Goal: Transaction & Acquisition: Purchase product/service

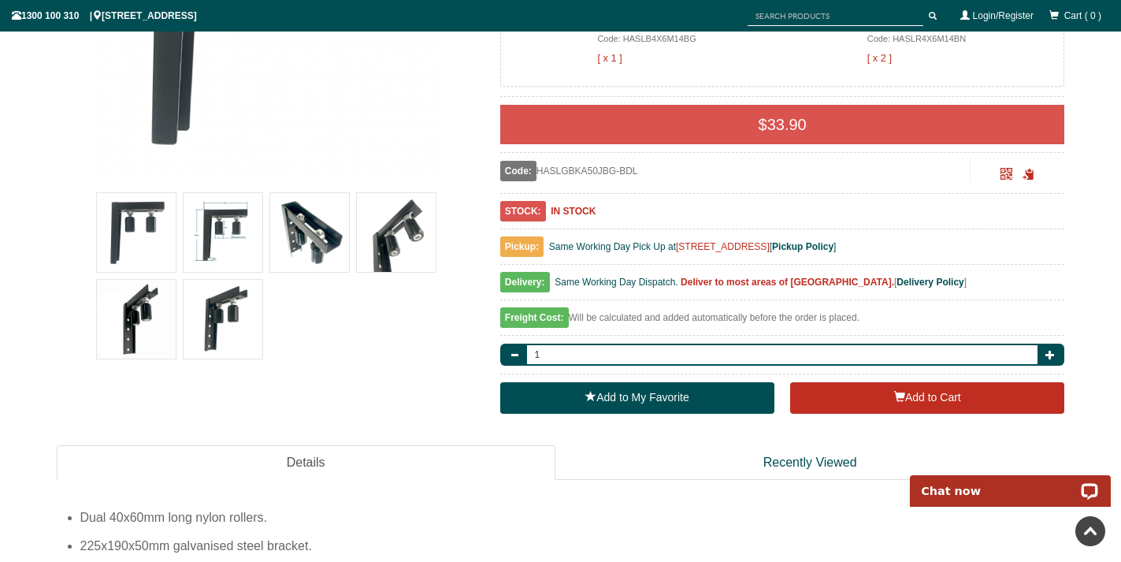
scroll to position [451, 0]
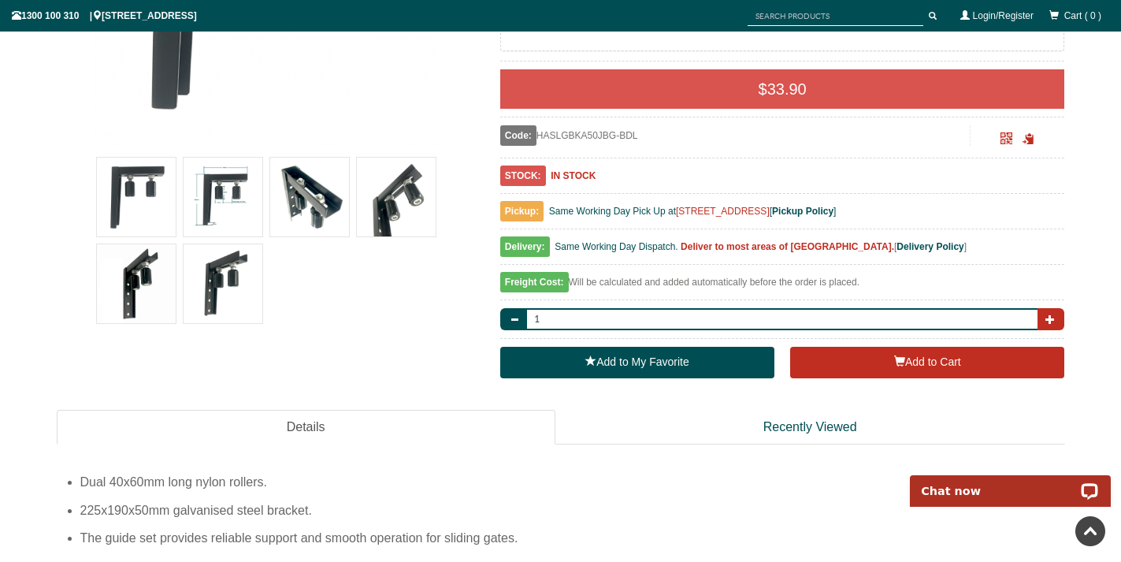
click at [1058, 317] on button "button" at bounding box center [1050, 319] width 27 height 22
type input "2"
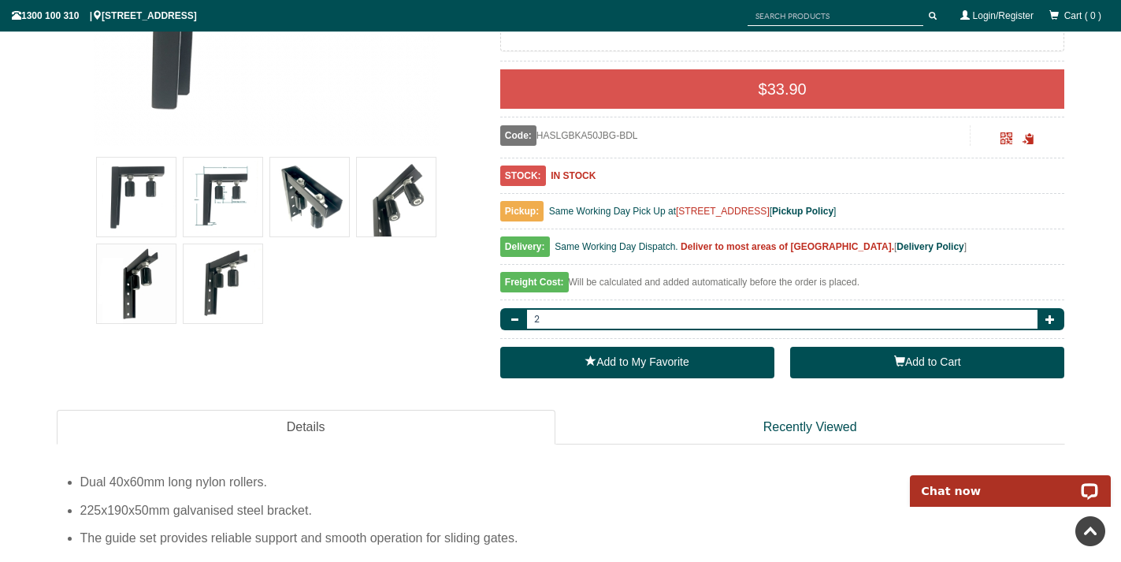
click at [997, 359] on button "Add to Cart" at bounding box center [927, 363] width 274 height 32
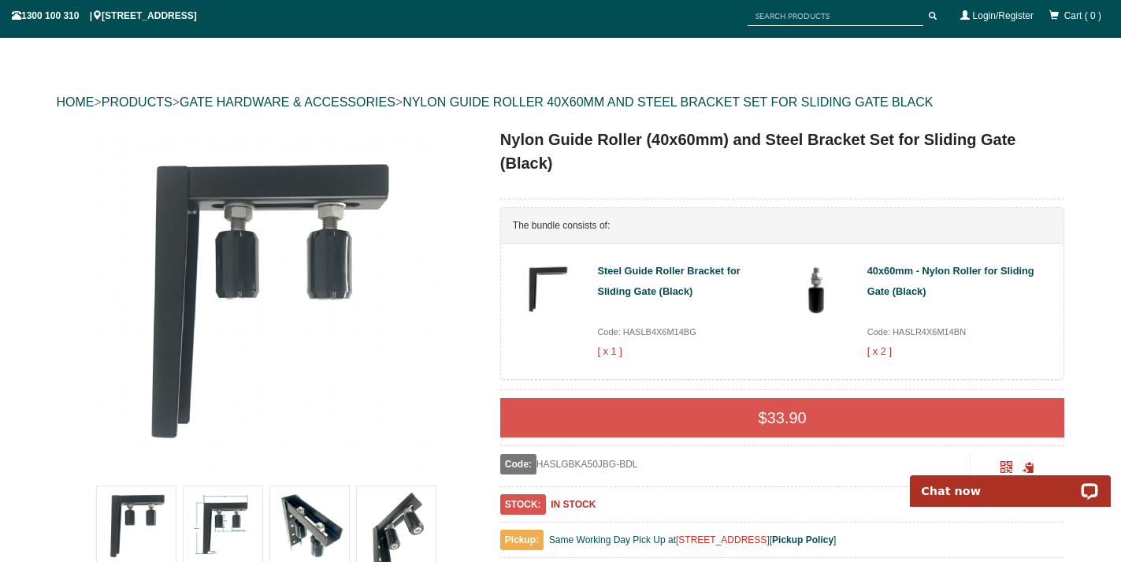
scroll to position [106, 0]
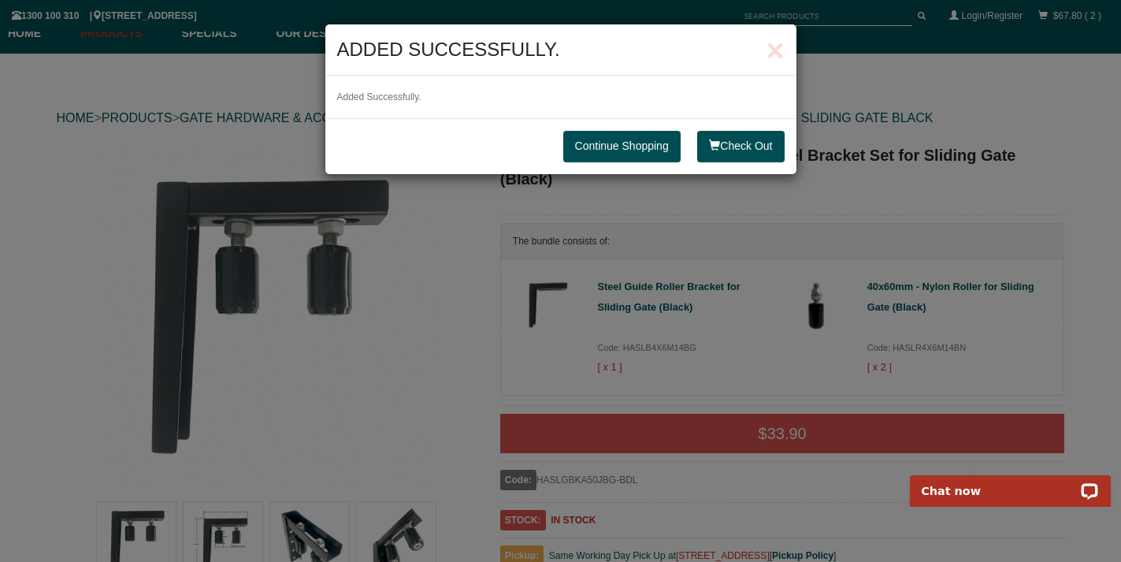
click at [609, 140] on link "Continue Shopping" at bounding box center [621, 147] width 117 height 32
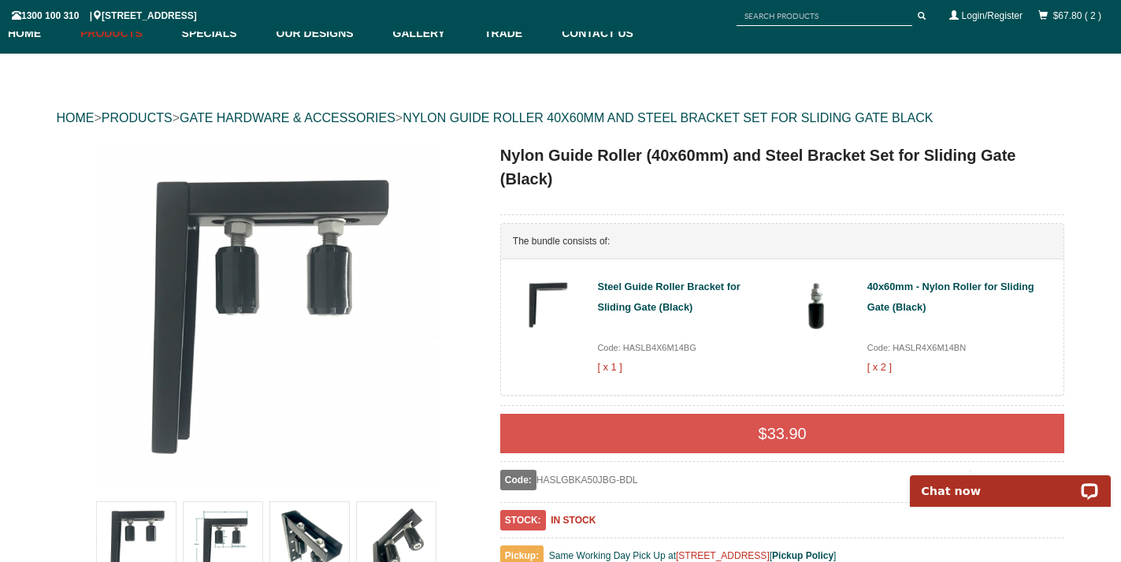
click at [770, 13] on input "text" at bounding box center [824, 16] width 176 height 20
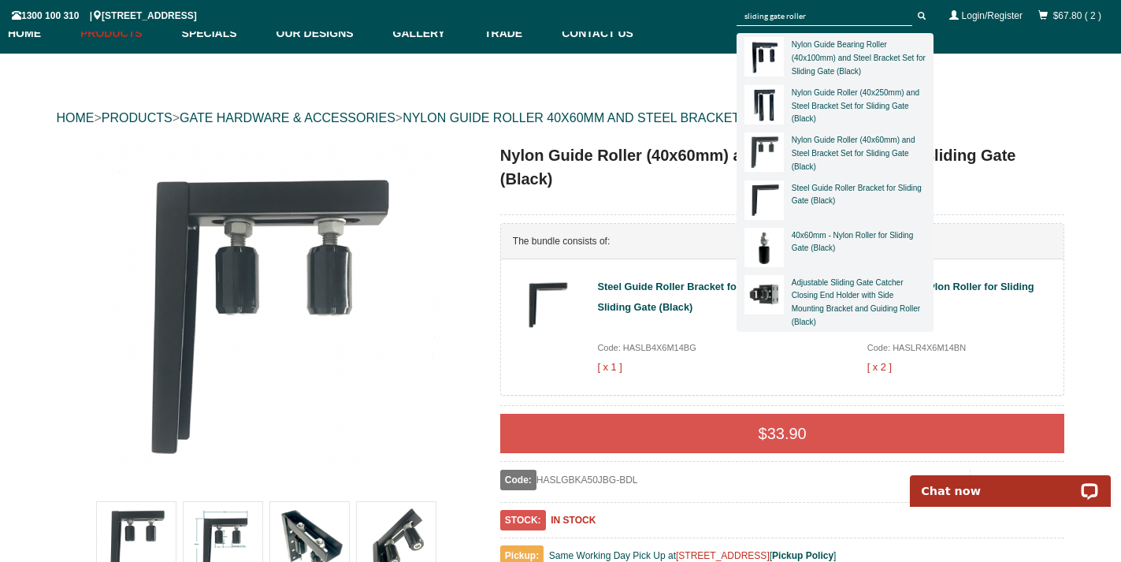
type input "sliding gate roller"
click at [910, 6] on button "submit" at bounding box center [922, 16] width 24 height 20
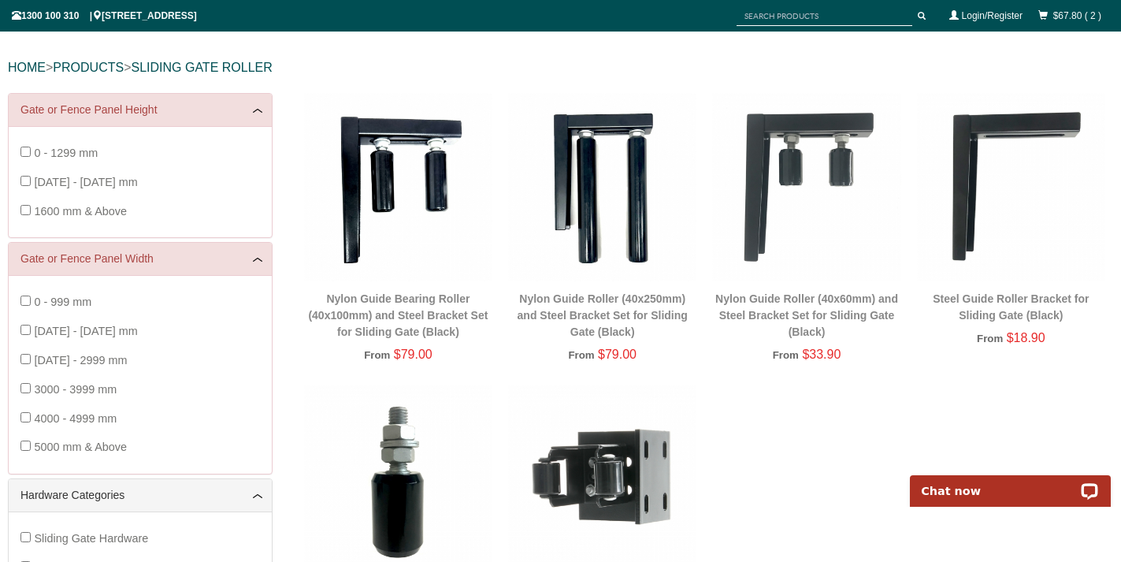
scroll to position [76, 0]
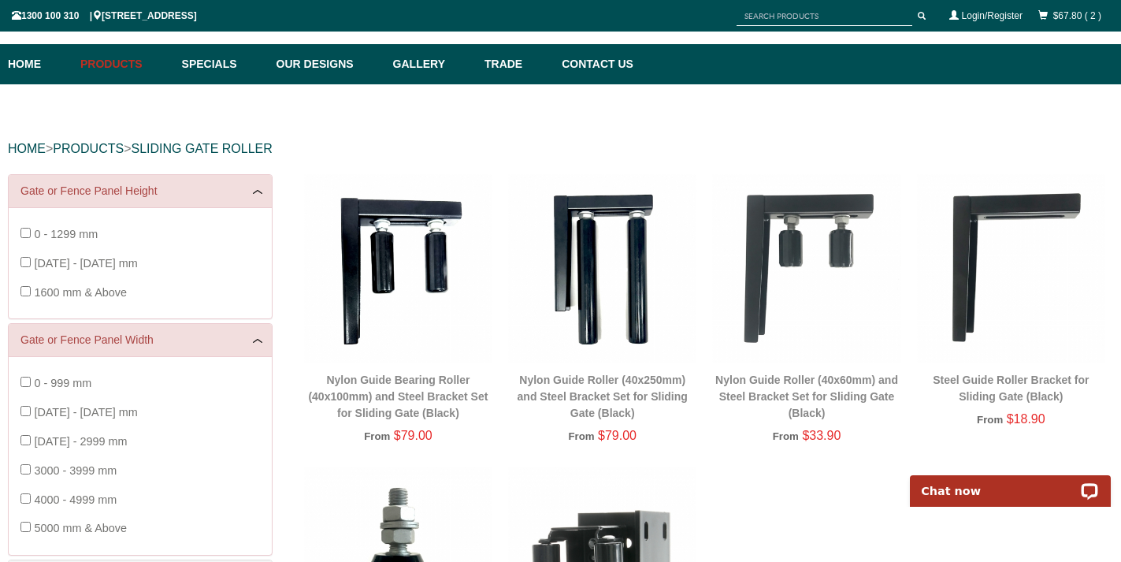
click at [389, 217] on img at bounding box center [398, 268] width 188 height 188
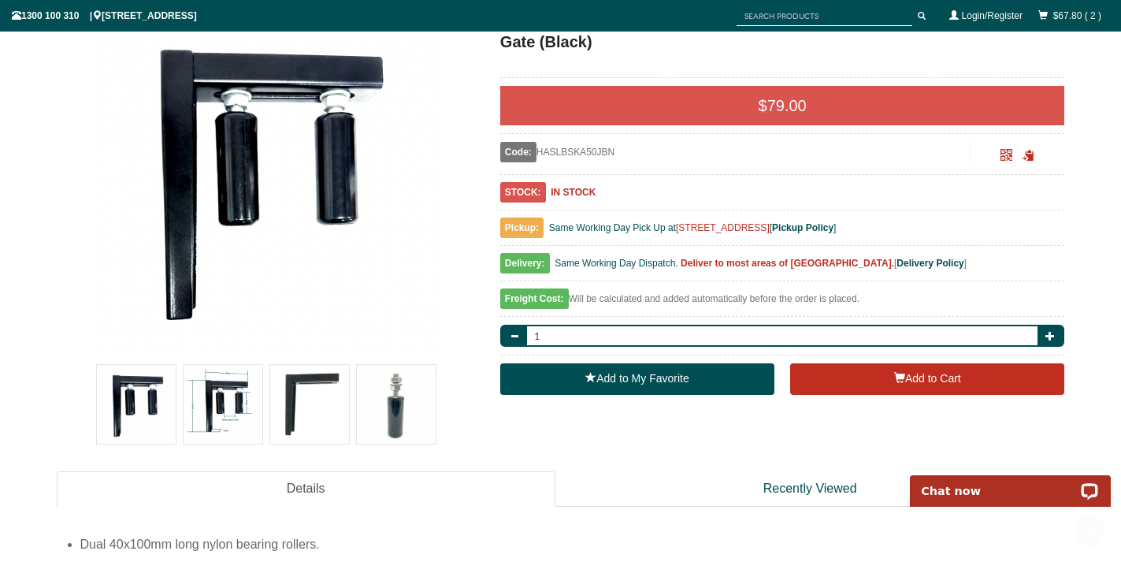
scroll to position [339, 0]
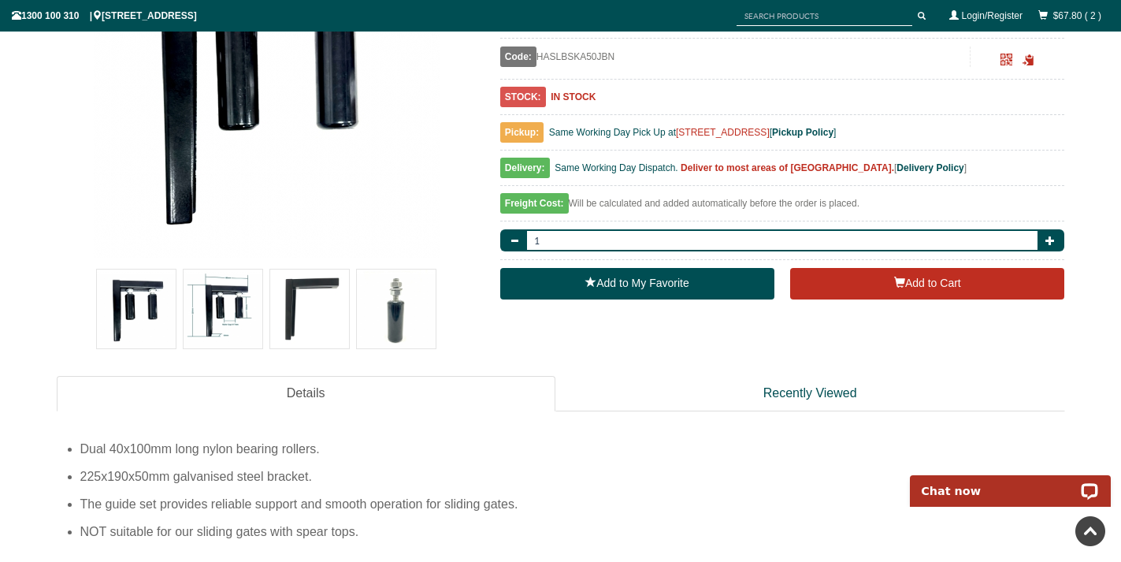
click at [244, 314] on img at bounding box center [223, 308] width 79 height 79
